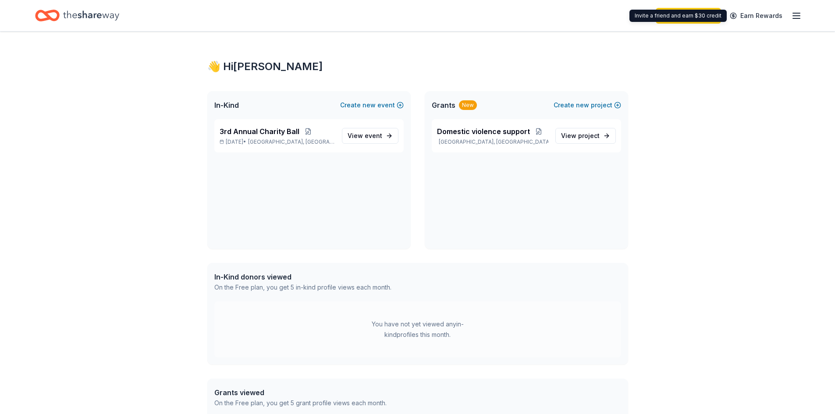
click at [791, 11] on div "Start free trial Earn Rewards" at bounding box center [728, 15] width 146 height 21
click at [794, 14] on icon "button" at bounding box center [796, 16] width 11 height 11
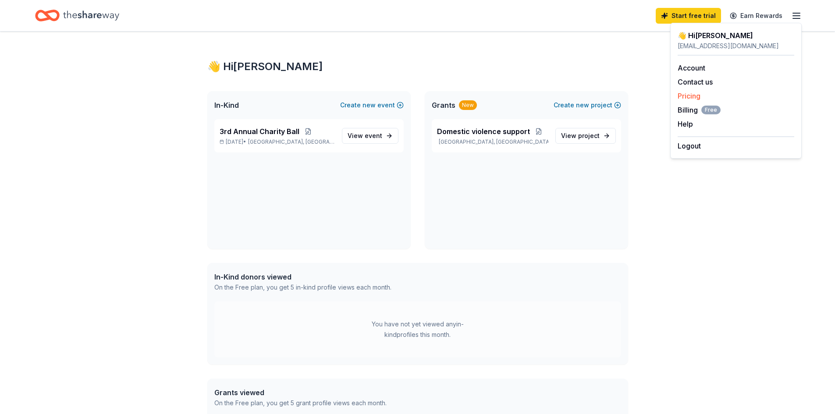
click at [695, 98] on link "Pricing" at bounding box center [688, 96] width 23 height 9
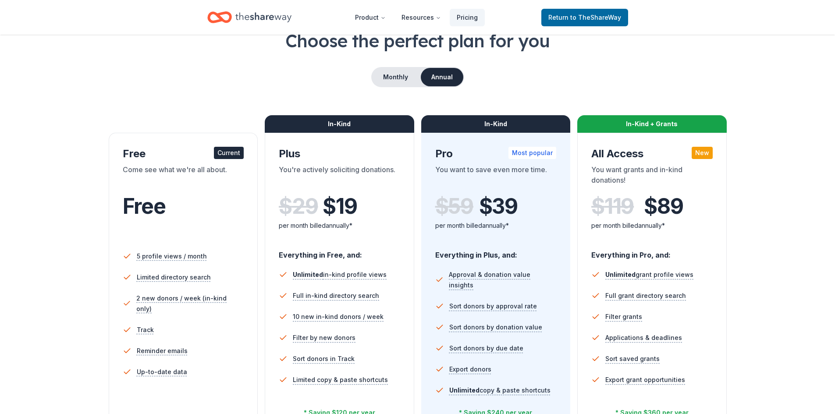
scroll to position [44, 0]
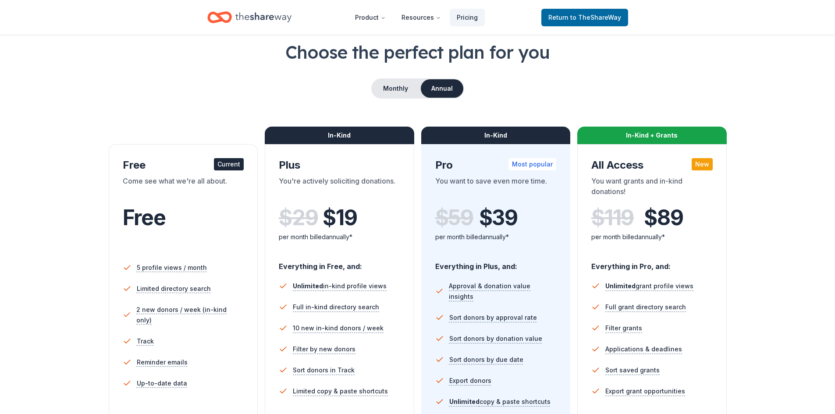
click at [440, 83] on button "Annual" at bounding box center [442, 88] width 42 height 18
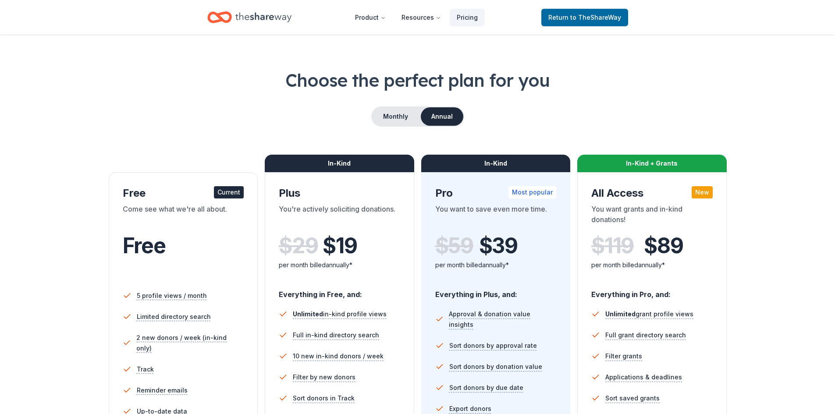
scroll to position [0, 0]
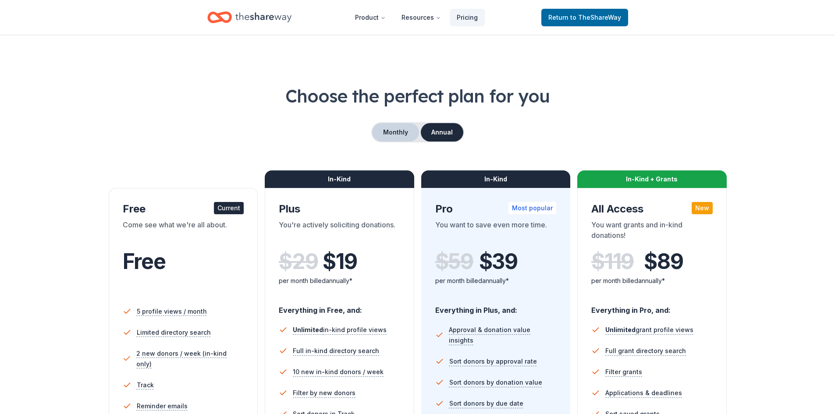
click at [388, 138] on button "Monthly" at bounding box center [395, 132] width 47 height 18
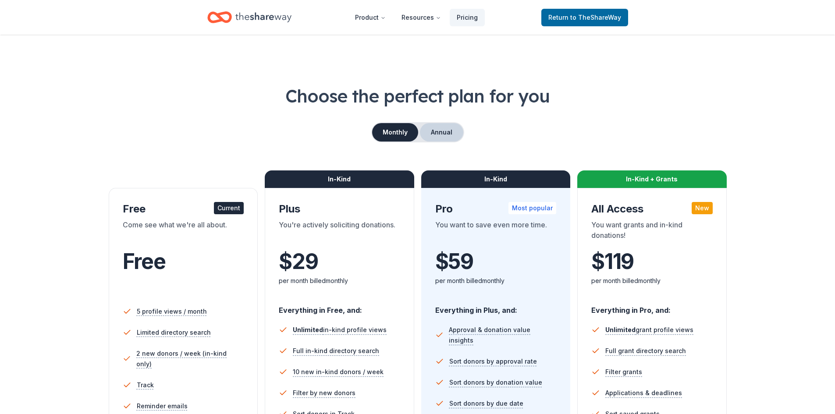
click at [455, 132] on button "Annual" at bounding box center [441, 132] width 43 height 18
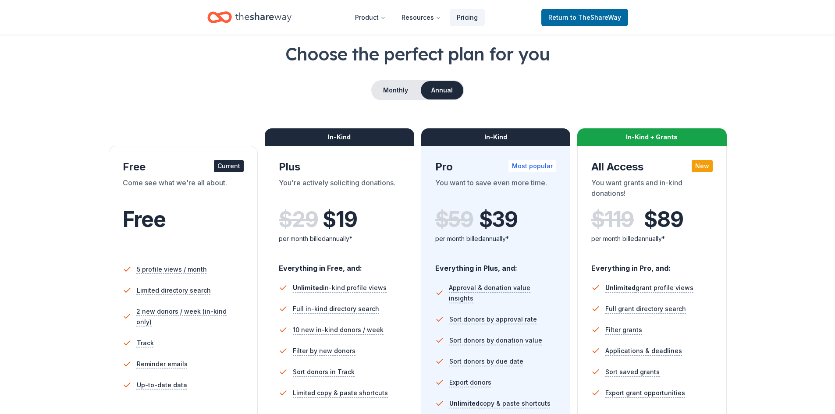
scroll to position [44, 0]
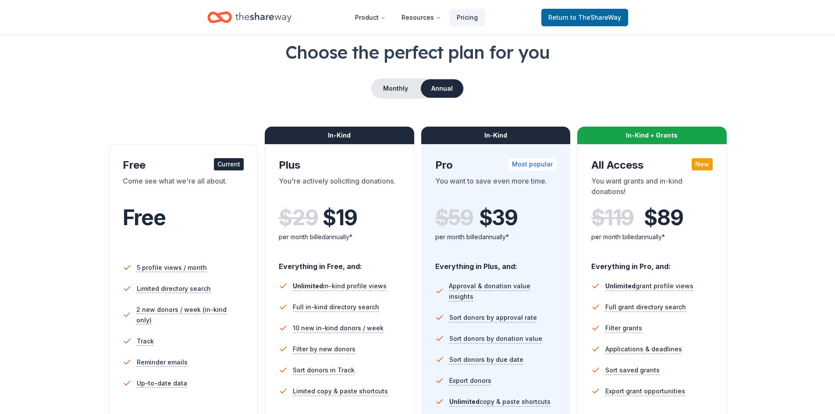
click at [811, 318] on div "Choose the perfect plan for you Monthly Annual Free Current Come see what we're…" at bounding box center [417, 327] width 835 height 575
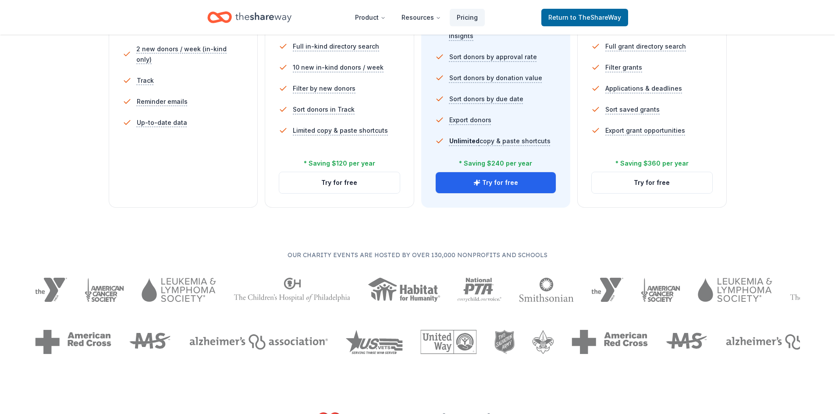
scroll to position [307, 0]
